Goal: Information Seeking & Learning: Learn about a topic

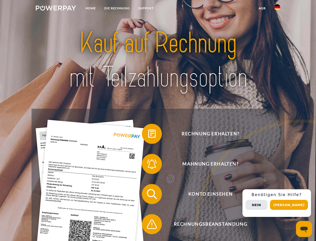
click at [56, 9] on img at bounding box center [56, 8] width 40 height 5
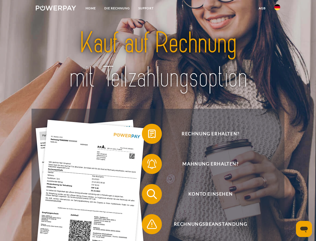
click at [278, 9] on img at bounding box center [278, 7] width 6 height 6
click at [262, 8] on link "agb" at bounding box center [263, 8] width 16 height 9
click at [148, 135] on span at bounding box center [144, 133] width 25 height 25
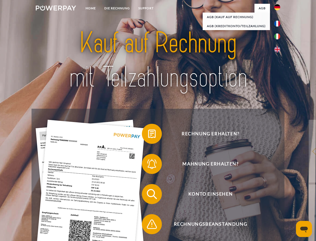
click at [148, 165] on span at bounding box center [144, 163] width 25 height 25
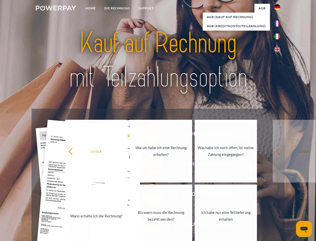
click at [148, 195] on link "Bis wann muss die Rechnung bezahlt werden?" at bounding box center [161, 215] width 62 height 63
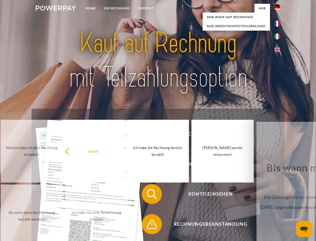
click at [148, 225] on span at bounding box center [144, 223] width 25 height 25
click at [279, 203] on div "Rechnung erhalten? Mahnung erhalten? Konto einsehen" at bounding box center [158, 208] width 253 height 200
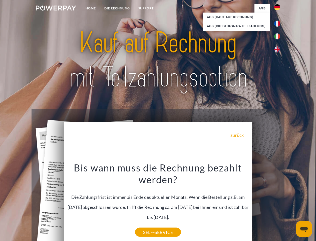
click at [267, 204] on span "Konto einsehen" at bounding box center [210, 194] width 123 height 20
click at [291, 204] on header "Home DIE RECHNUNG SUPPORT" at bounding box center [158, 173] width 316 height 346
